Goal: Information Seeking & Learning: Check status

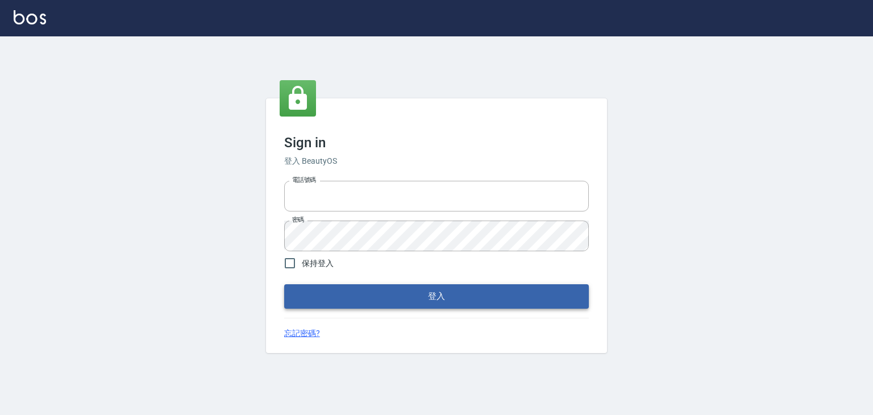
type input "6430581"
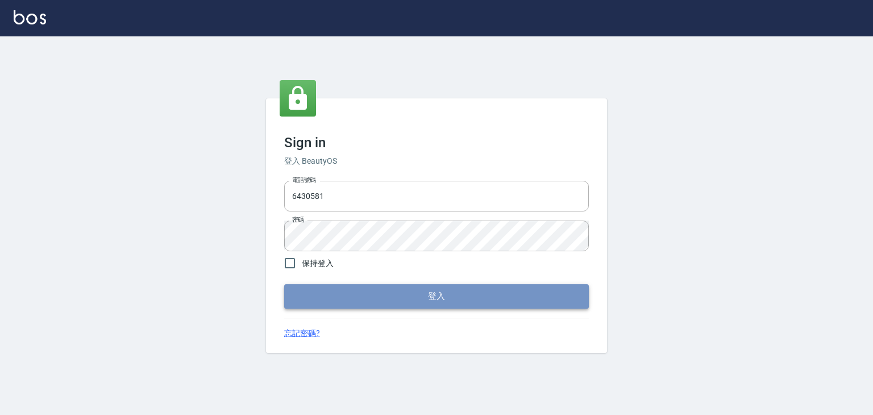
click at [391, 301] on button "登入" at bounding box center [436, 296] width 305 height 24
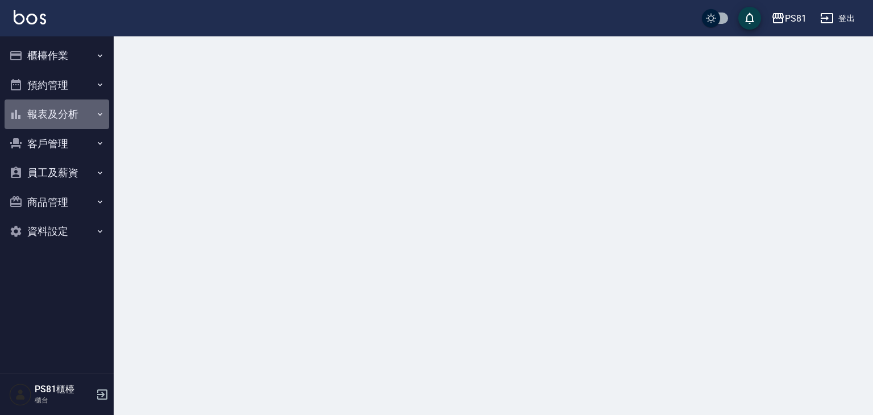
click at [84, 113] on button "報表及分析" at bounding box center [57, 114] width 105 height 30
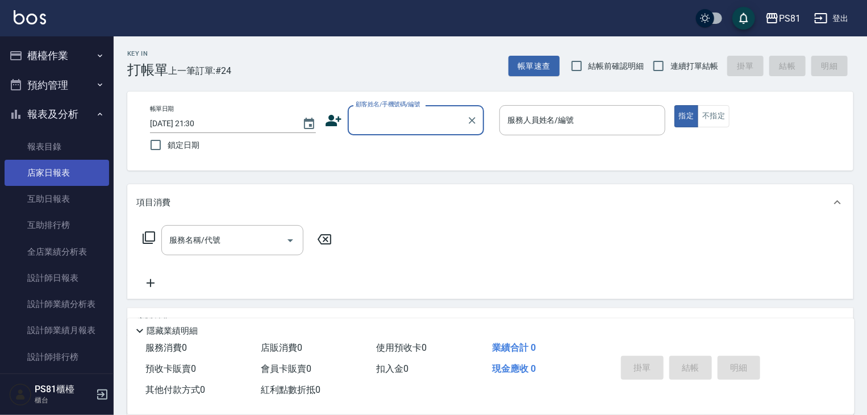
click at [68, 166] on link "店家日報表" at bounding box center [57, 173] width 105 height 26
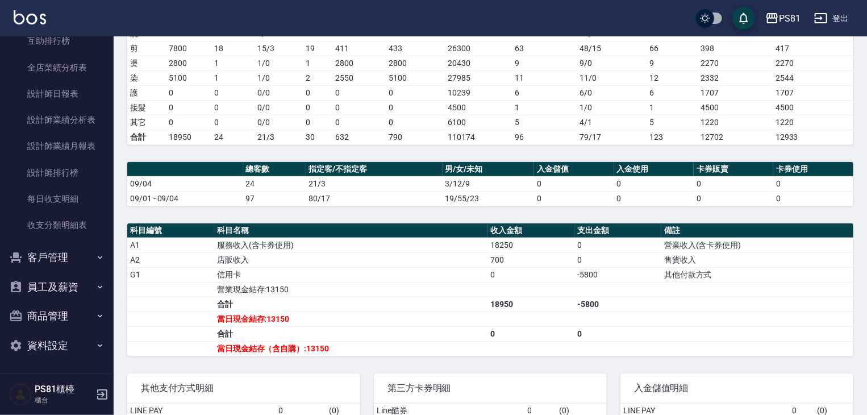
scroll to position [284, 0]
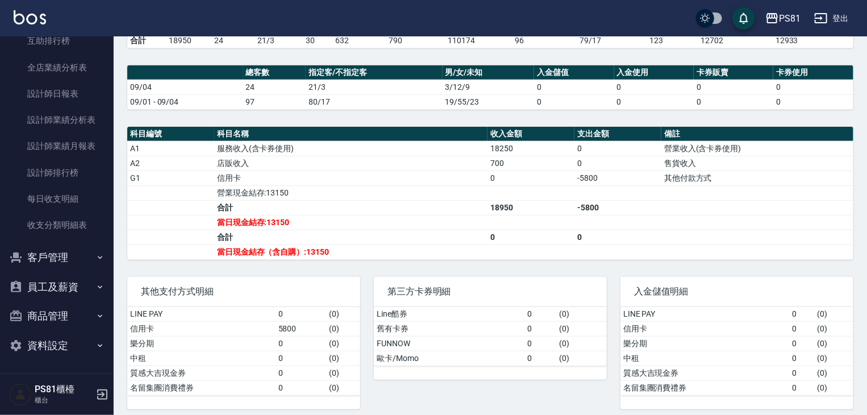
click at [632, 202] on td "-5800" at bounding box center [618, 207] width 87 height 15
click at [84, 103] on link "設計師日報表" at bounding box center [57, 94] width 105 height 26
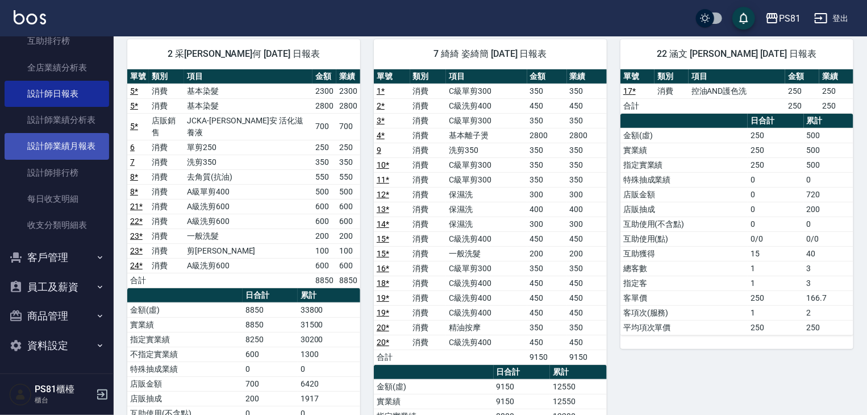
scroll to position [14, 0]
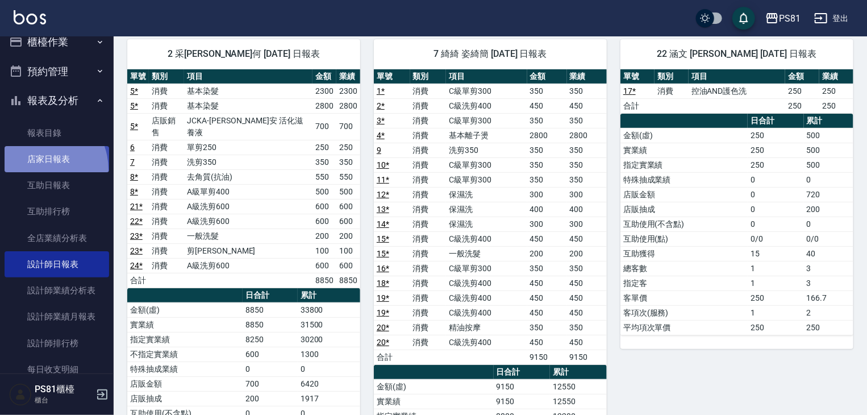
click at [37, 169] on link "店家日報表" at bounding box center [57, 159] width 105 height 26
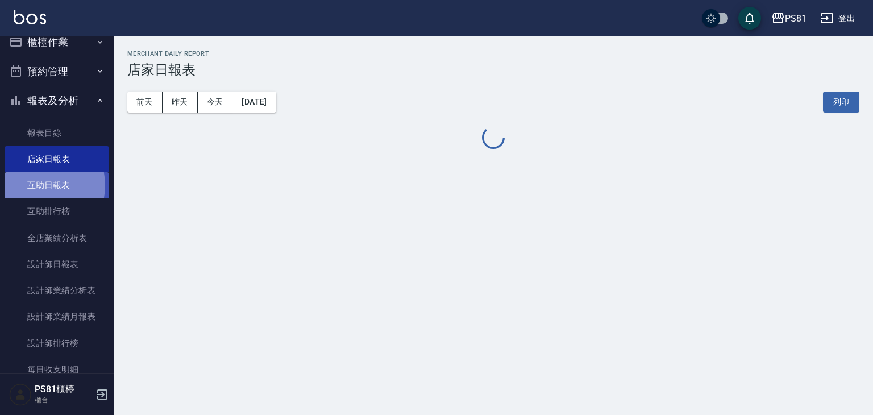
click at [35, 185] on link "互助日報表" at bounding box center [57, 185] width 105 height 26
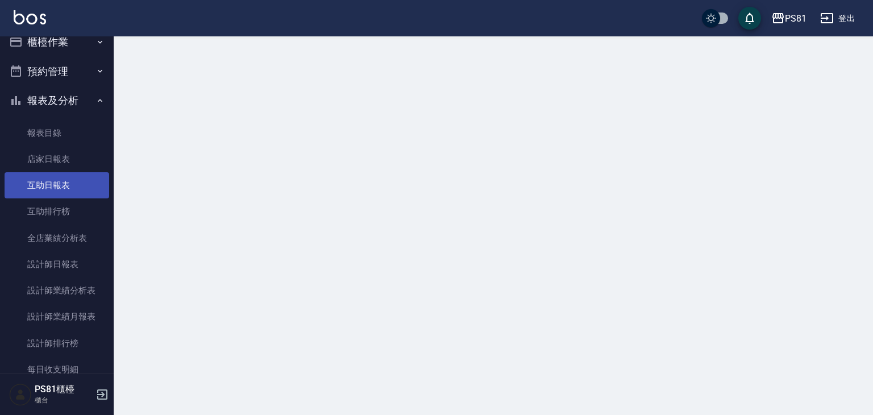
click at [35, 185] on link "互助日報表" at bounding box center [57, 185] width 105 height 26
